Goal: Transaction & Acquisition: Purchase product/service

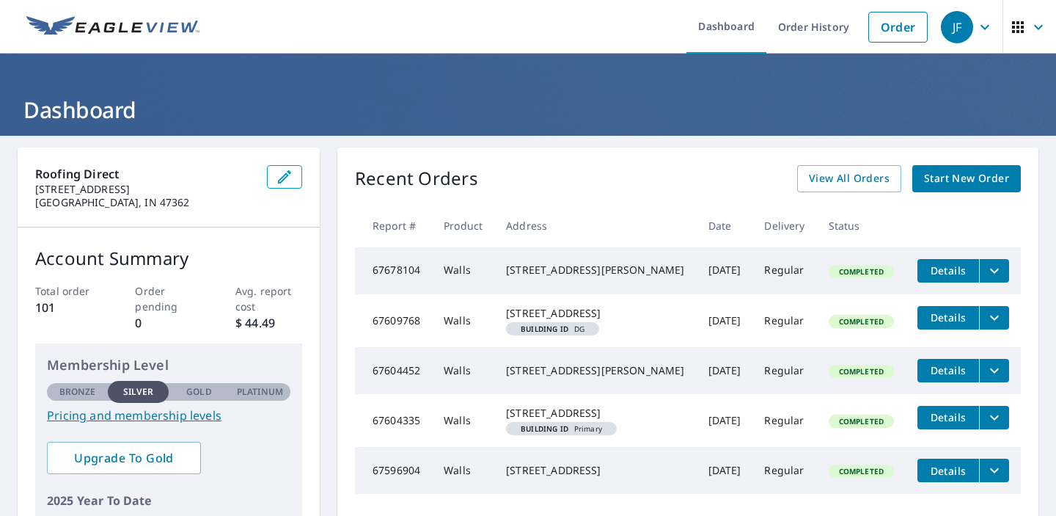
click at [980, 177] on span "Start New Order" at bounding box center [966, 178] width 85 height 18
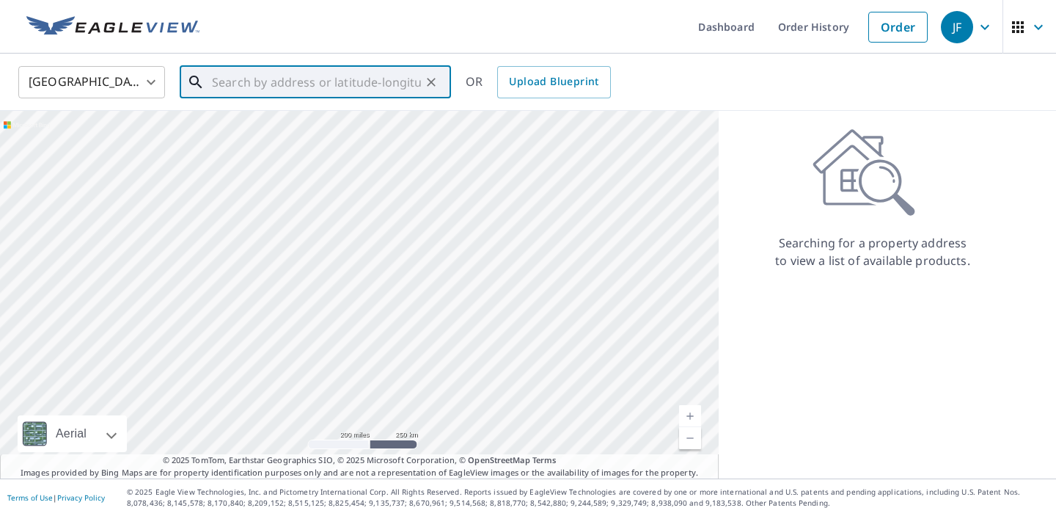
click at [389, 90] on input "text" at bounding box center [316, 82] width 209 height 41
paste input "[STREET_ADDRESS]"
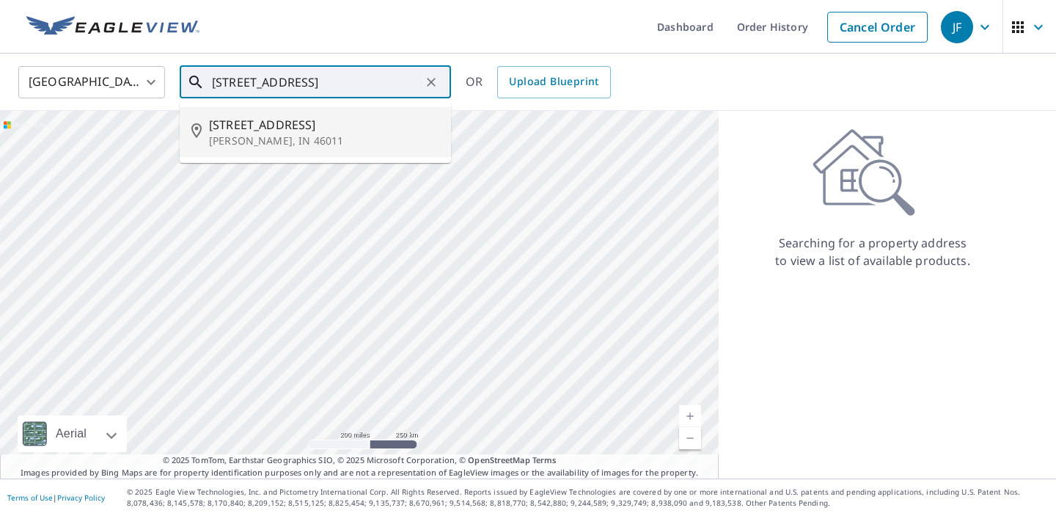
click at [323, 128] on span "[STREET_ADDRESS]" at bounding box center [324, 125] width 230 height 18
type input "[STREET_ADDRESS][PERSON_NAME]"
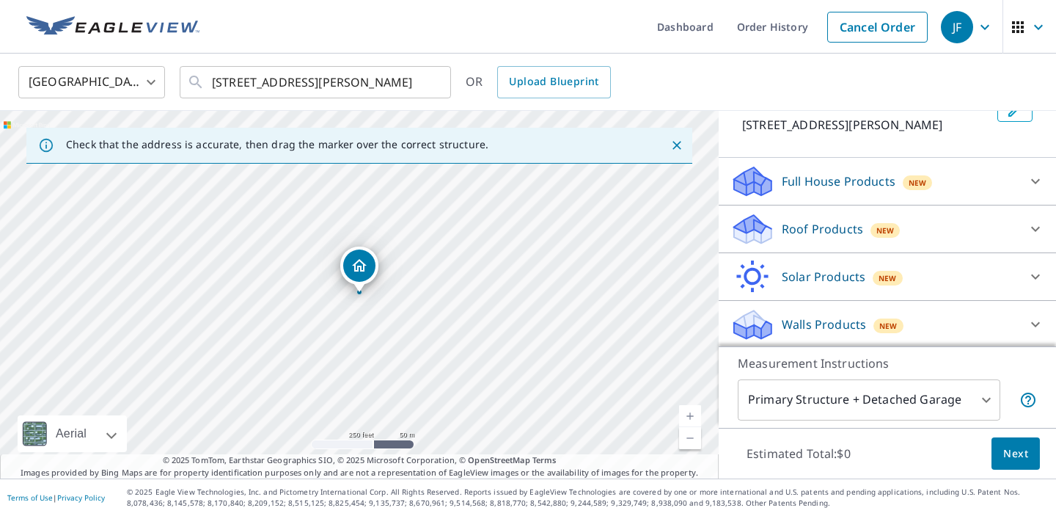
scroll to position [107, 0]
click at [958, 320] on div "Walls Products New" at bounding box center [873, 322] width 287 height 34
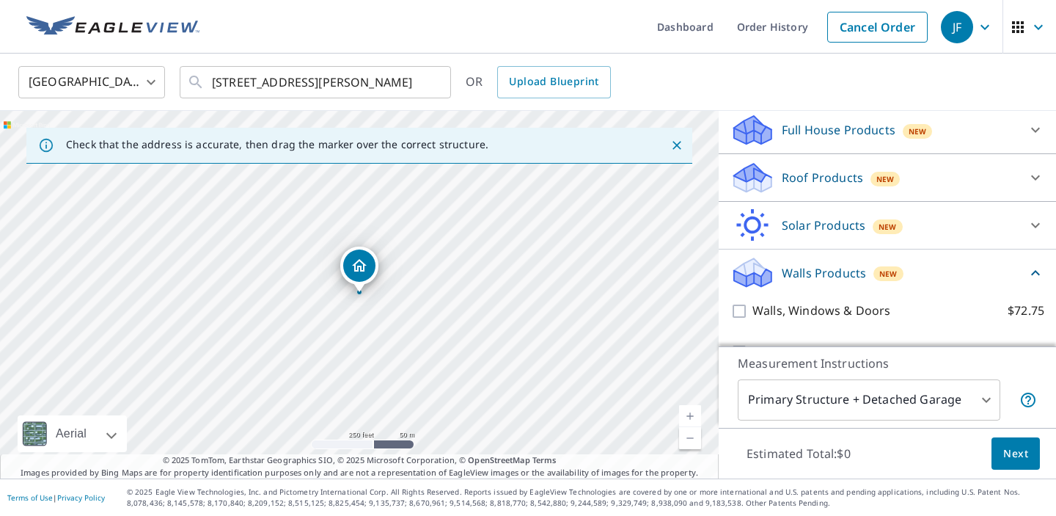
scroll to position [191, 0]
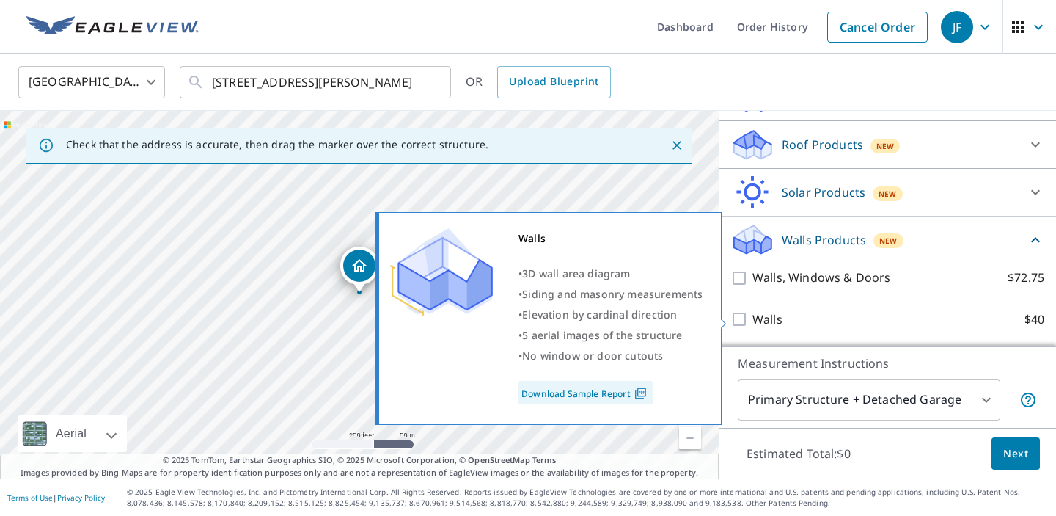
click at [763, 318] on p "Walls" at bounding box center [767, 319] width 30 height 18
click at [752, 318] on input "Walls $40" at bounding box center [741, 319] width 22 height 18
checkbox input "true"
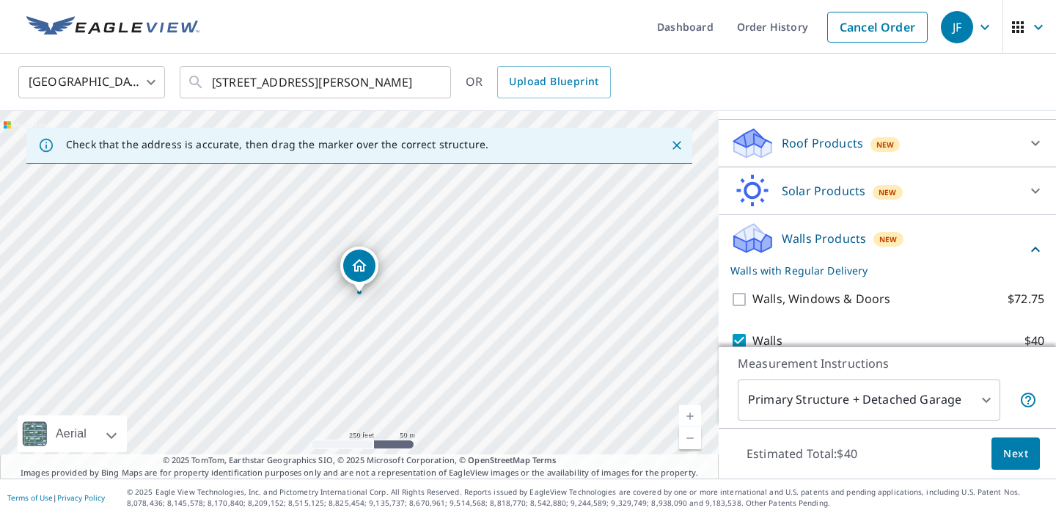
scroll to position [246, 0]
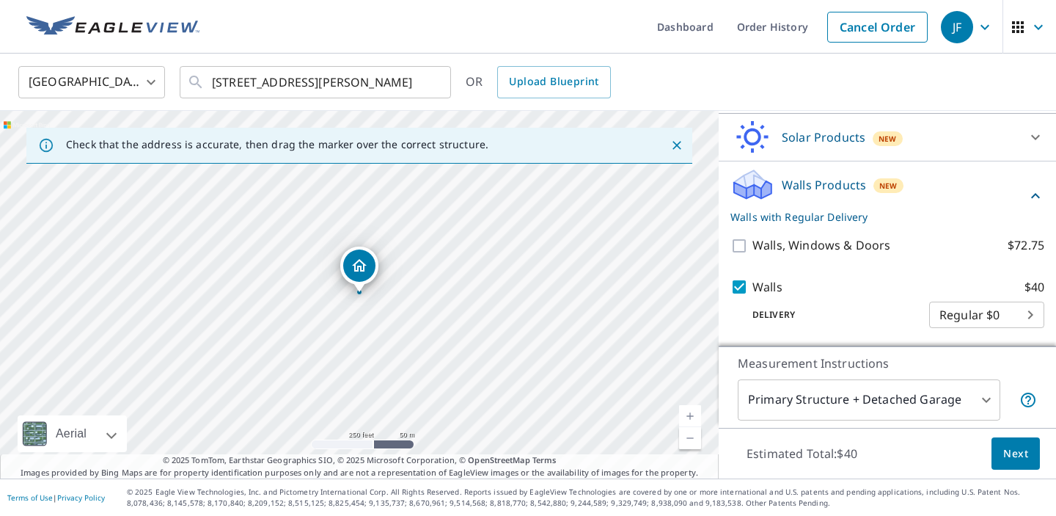
click at [1017, 448] on span "Next" at bounding box center [1015, 453] width 25 height 18
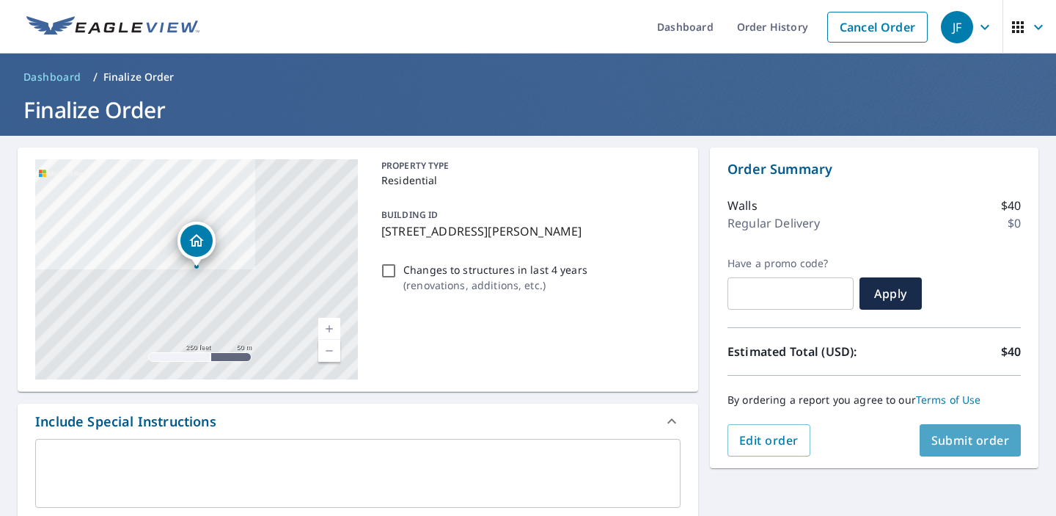
click at [970, 441] on span "Submit order" at bounding box center [970, 440] width 78 height 16
